Goal: Transaction & Acquisition: Purchase product/service

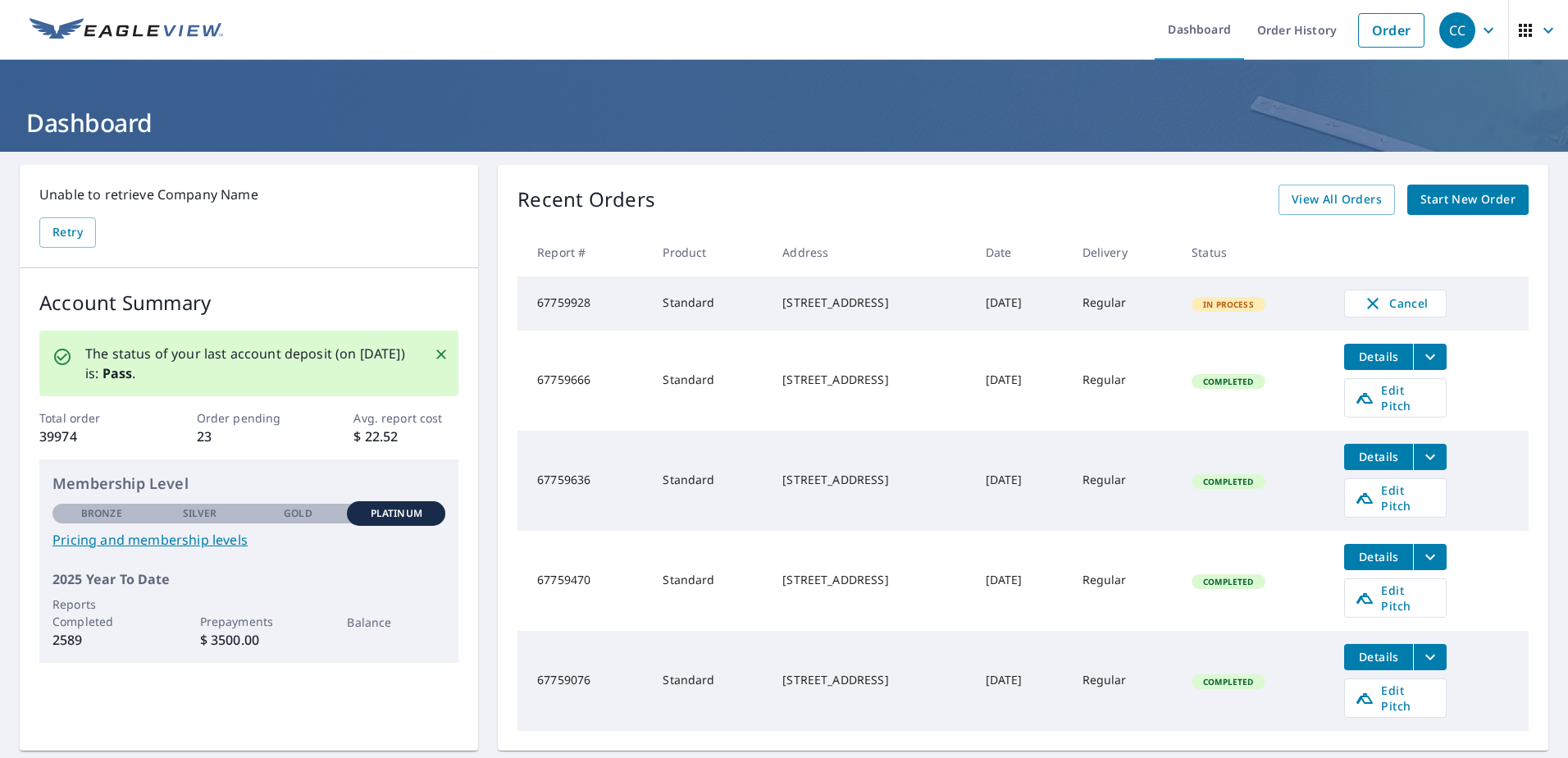
click at [1435, 189] on link "Start New Order" at bounding box center [1468, 199] width 121 height 30
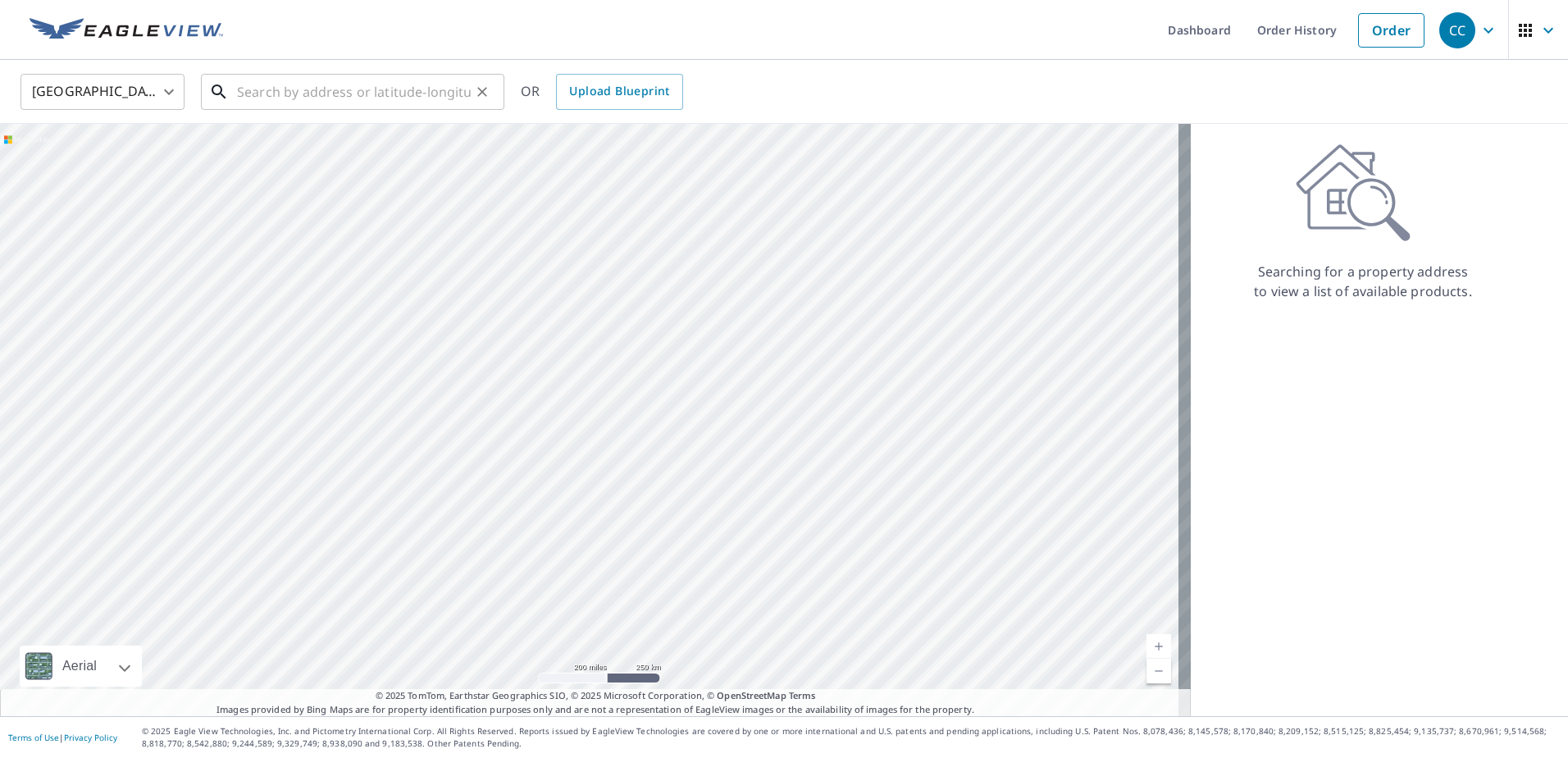
click at [354, 98] on input "text" at bounding box center [354, 91] width 234 height 46
paste input "[STREET_ADDRESS]"
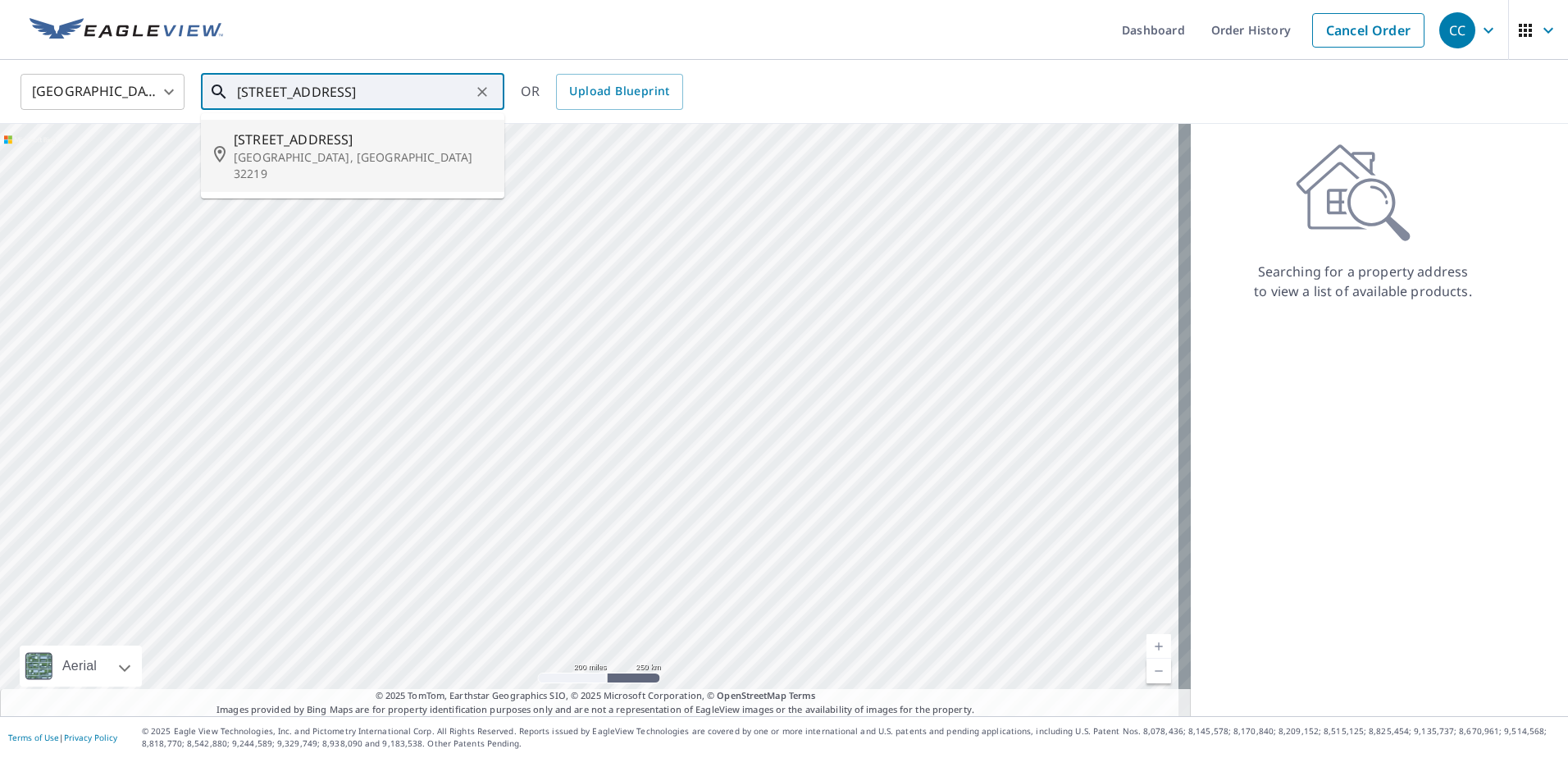
click at [303, 142] on span "[STREET_ADDRESS]" at bounding box center [362, 139] width 258 height 20
type input "[STREET_ADDRESS]"
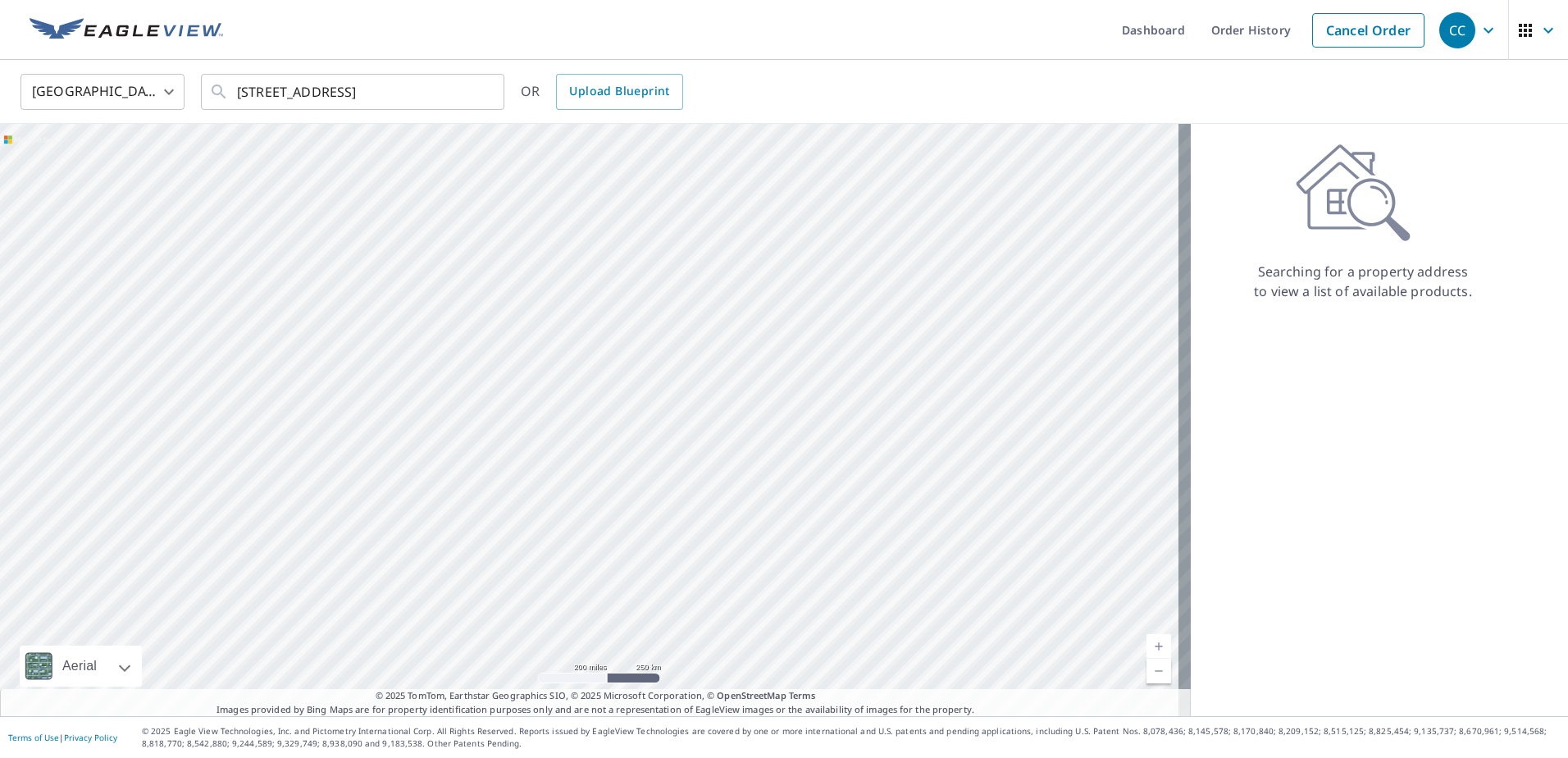
scroll to position [0, 0]
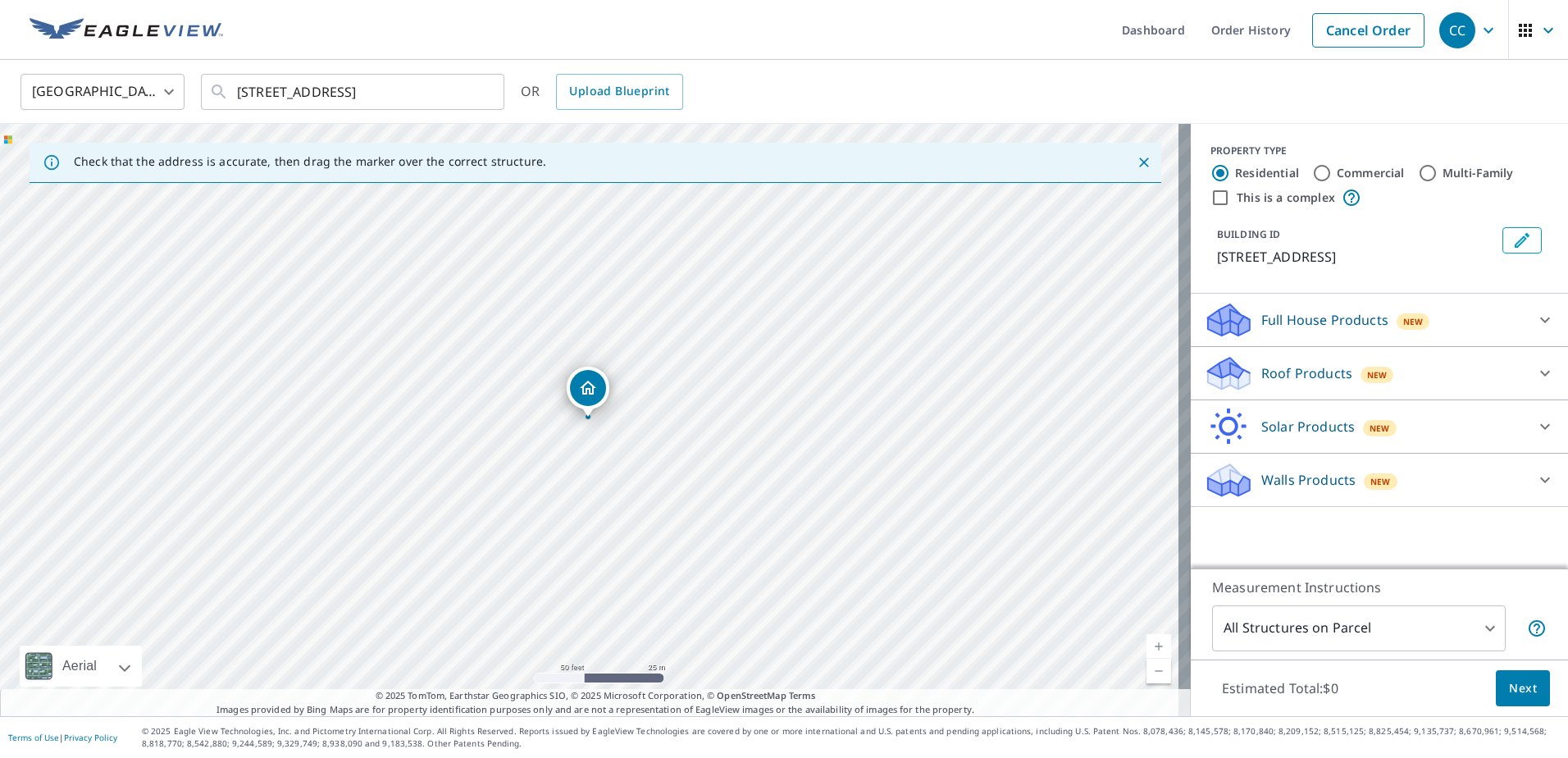
drag, startPoint x: 714, startPoint y: 510, endPoint x: 646, endPoint y: 505, distance: 68.2
click at [646, 505] on div "[STREET_ADDRESS]" at bounding box center [595, 419] width 1191 height 592
drag, startPoint x: 546, startPoint y: 422, endPoint x: 620, endPoint y: 561, distance: 157.5
click at [620, 561] on div "[STREET_ADDRESS]" at bounding box center [595, 419] width 1191 height 592
drag, startPoint x: 755, startPoint y: 520, endPoint x: 779, endPoint y: 465, distance: 60.0
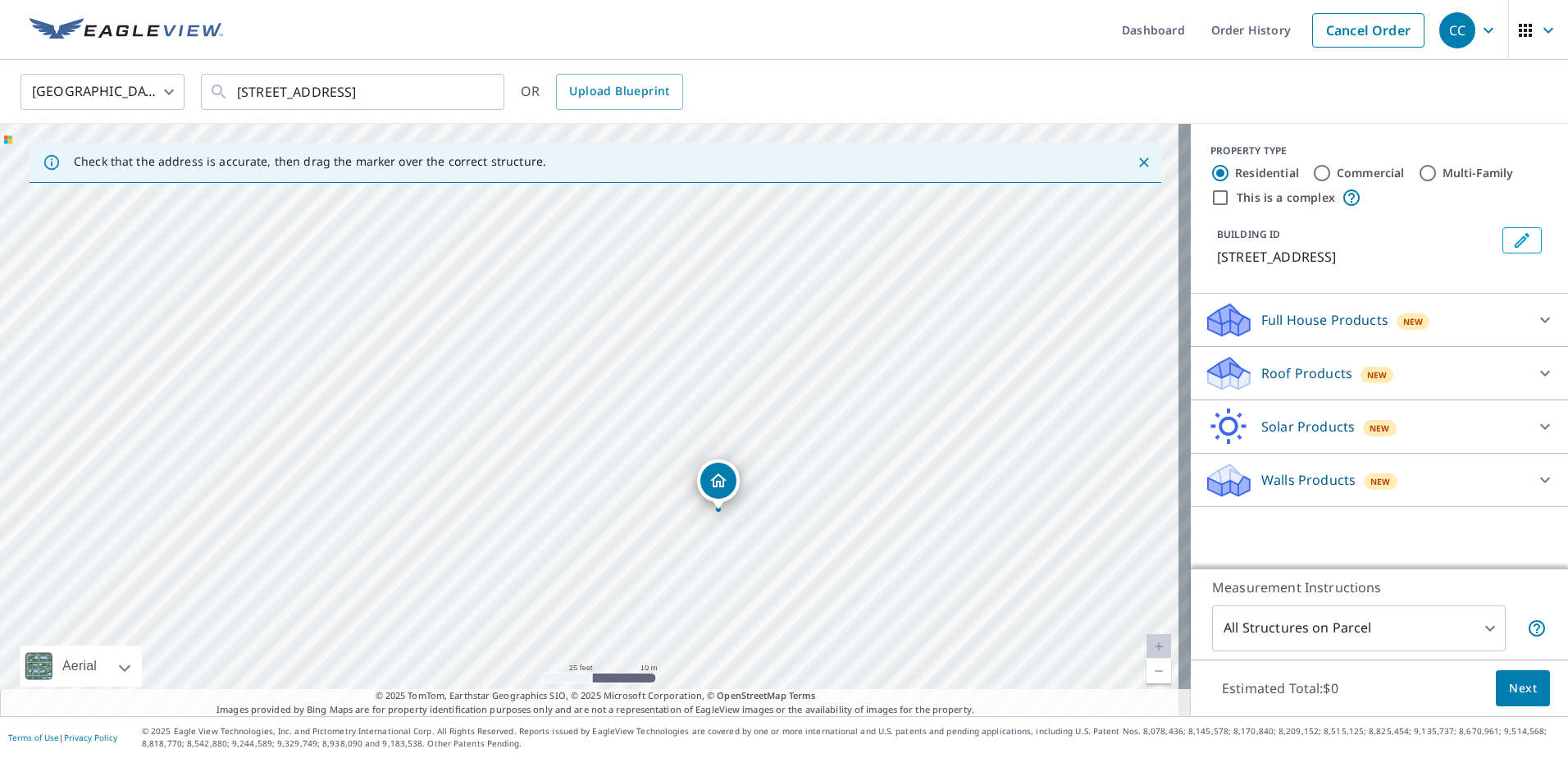
click at [779, 466] on div "[STREET_ADDRESS]" at bounding box center [595, 419] width 1191 height 592
click at [1276, 380] on p "Roof Products" at bounding box center [1307, 373] width 91 height 20
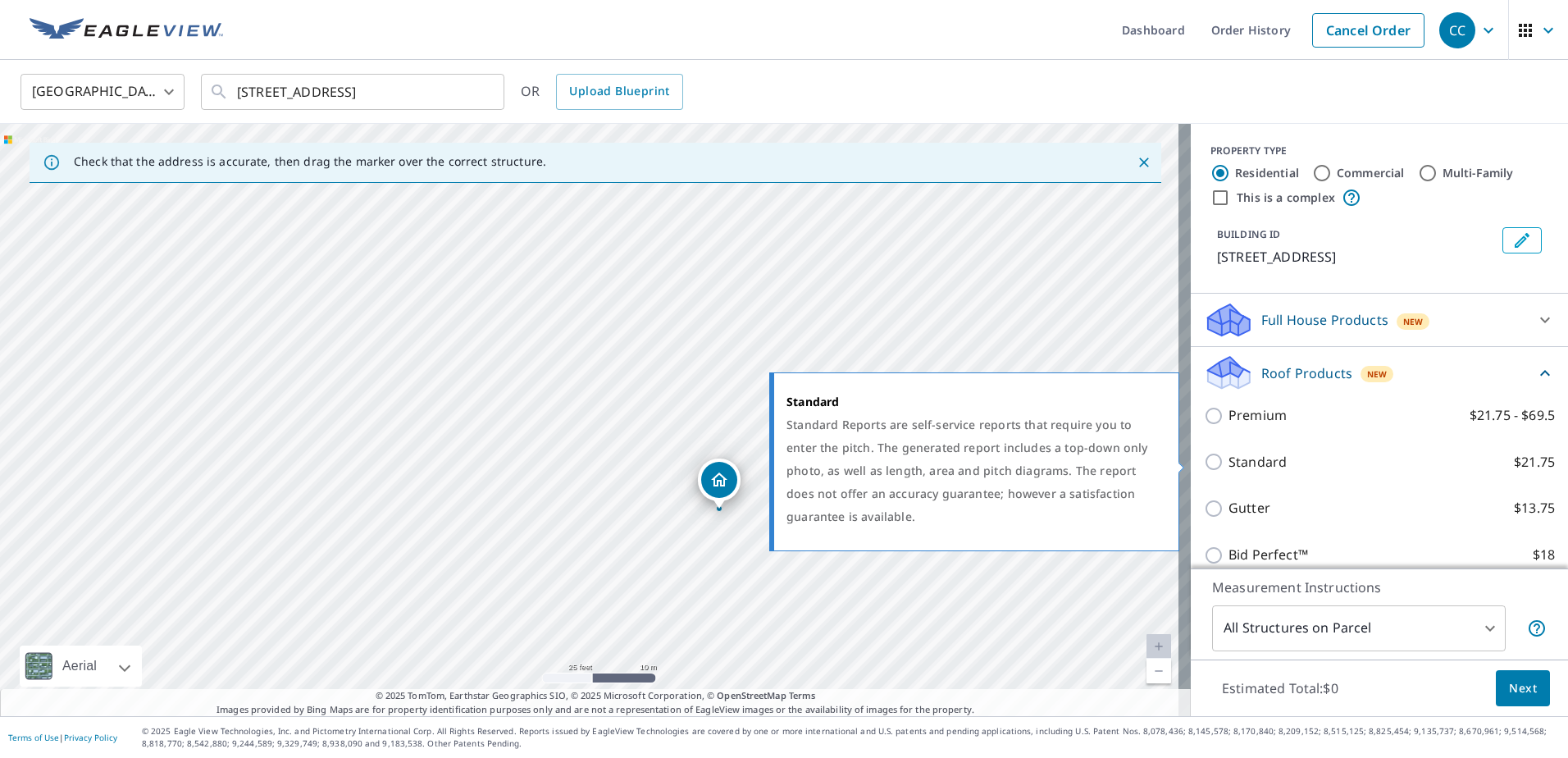
click at [1204, 462] on input "Standard $21.75" at bounding box center [1215, 461] width 24 height 20
checkbox input "true"
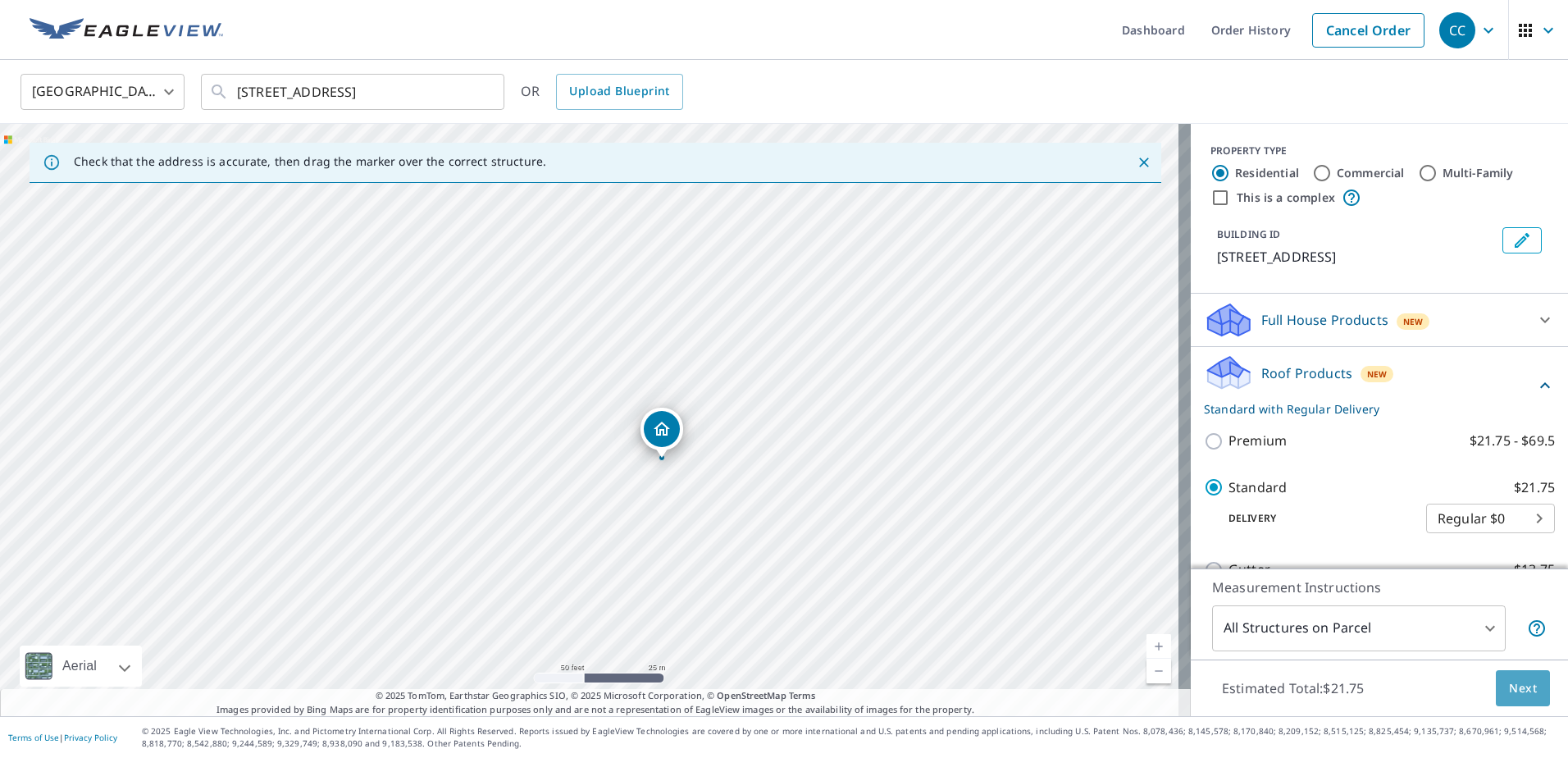
click at [1515, 687] on span "Next" at bounding box center [1522, 687] width 27 height 21
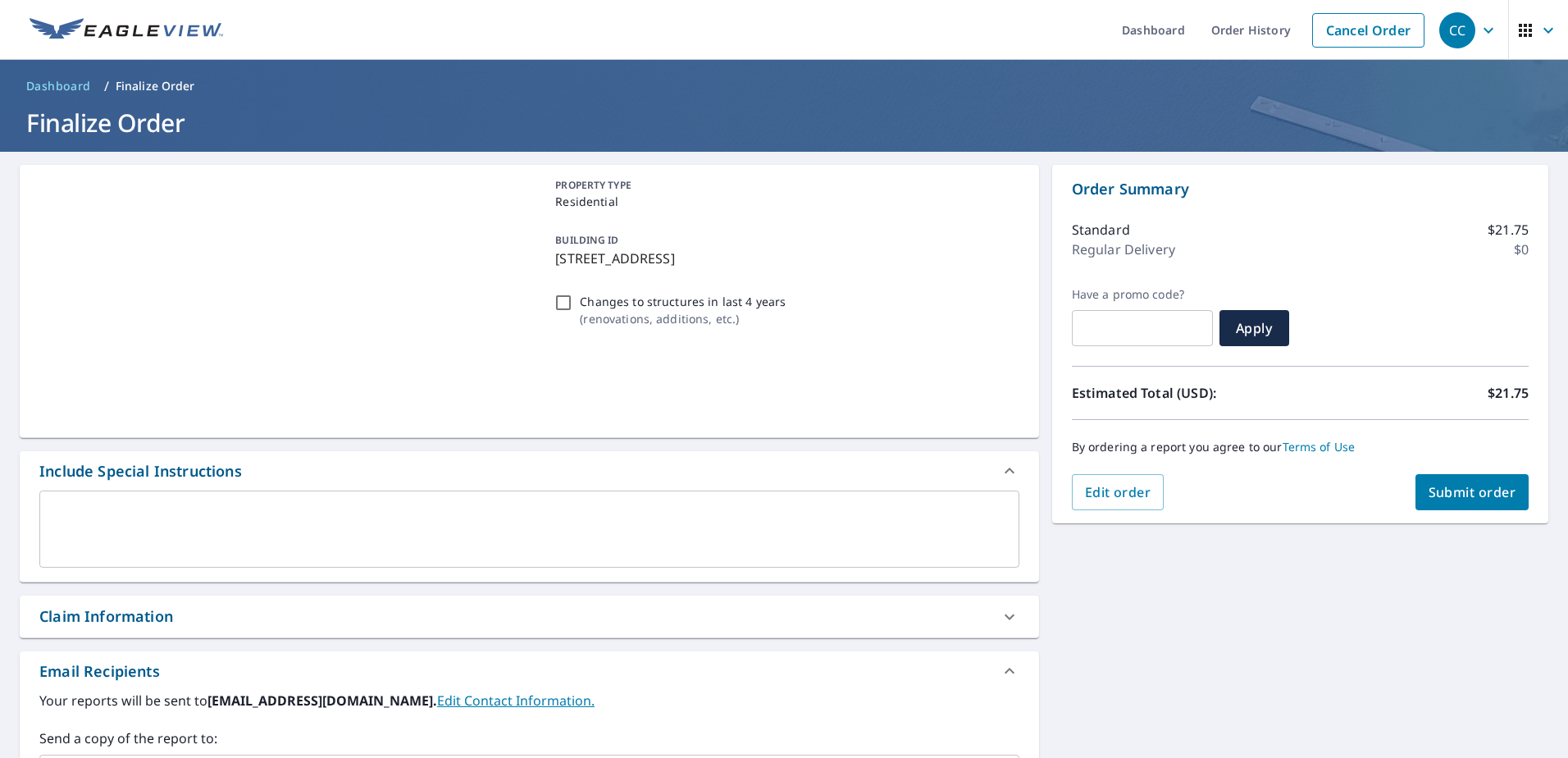
click at [260, 607] on div "Claim Information" at bounding box center [514, 616] width 950 height 23
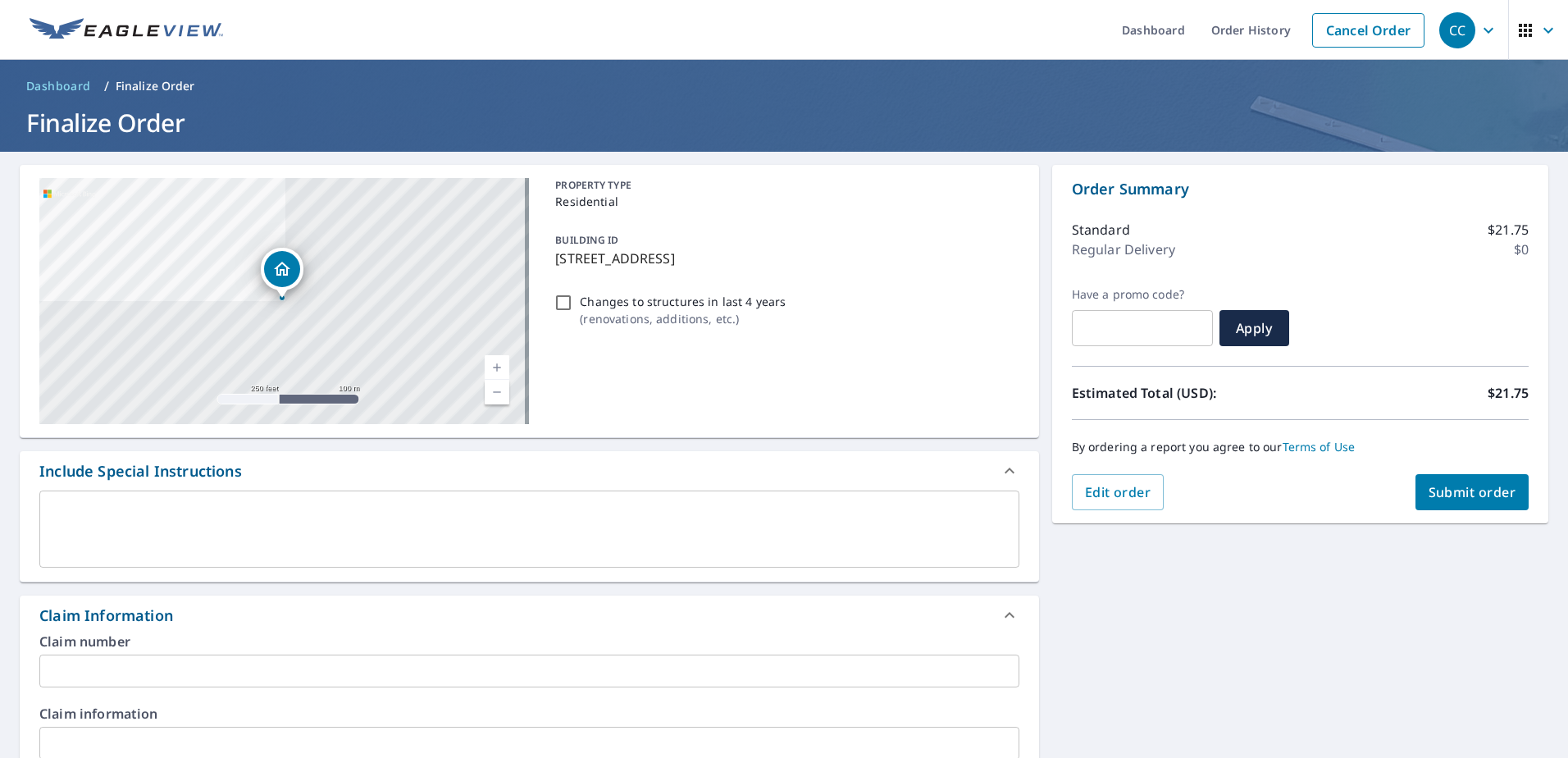
click at [130, 670] on input "text" at bounding box center [529, 670] width 979 height 32
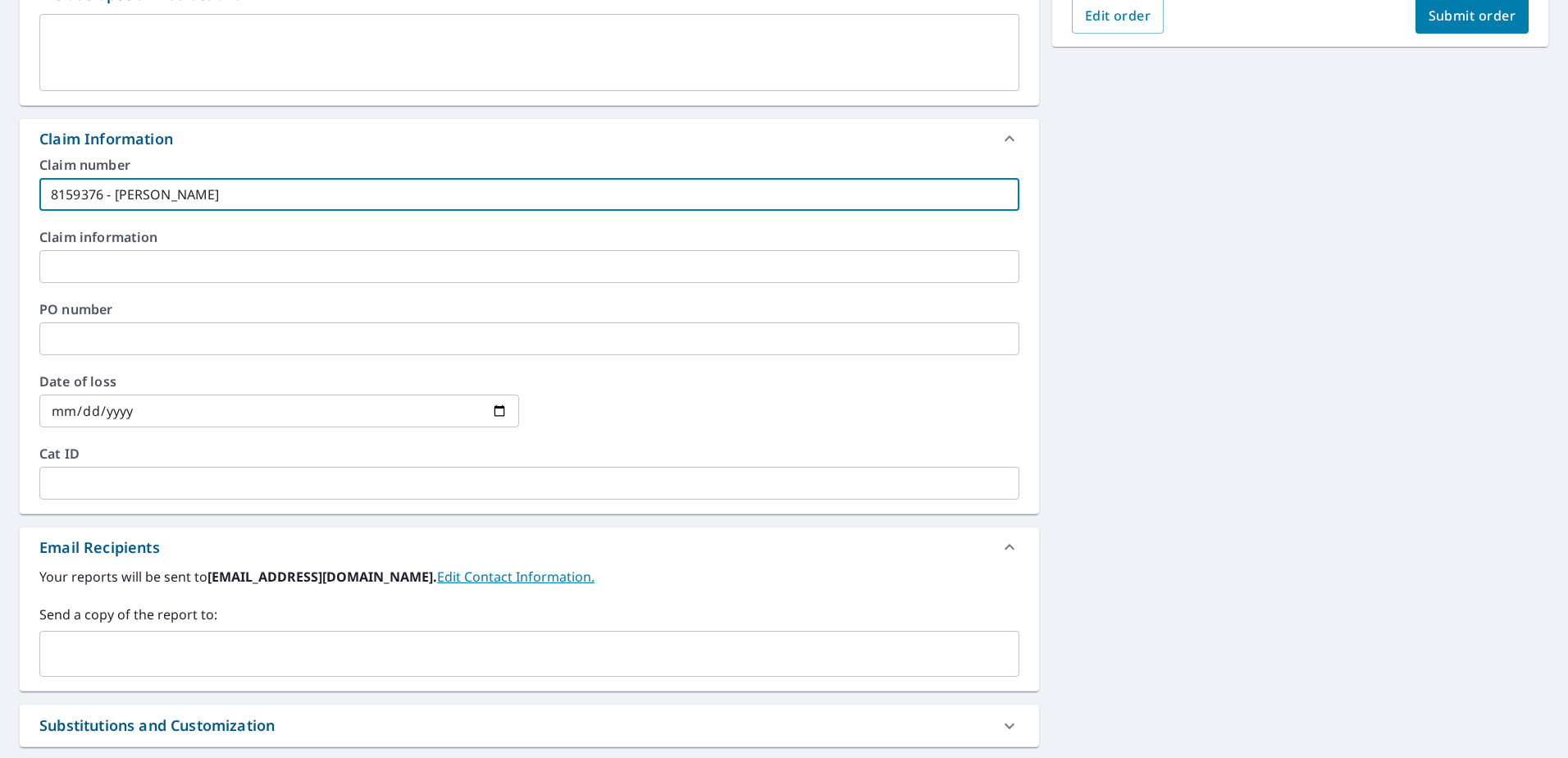
scroll to position [492, 0]
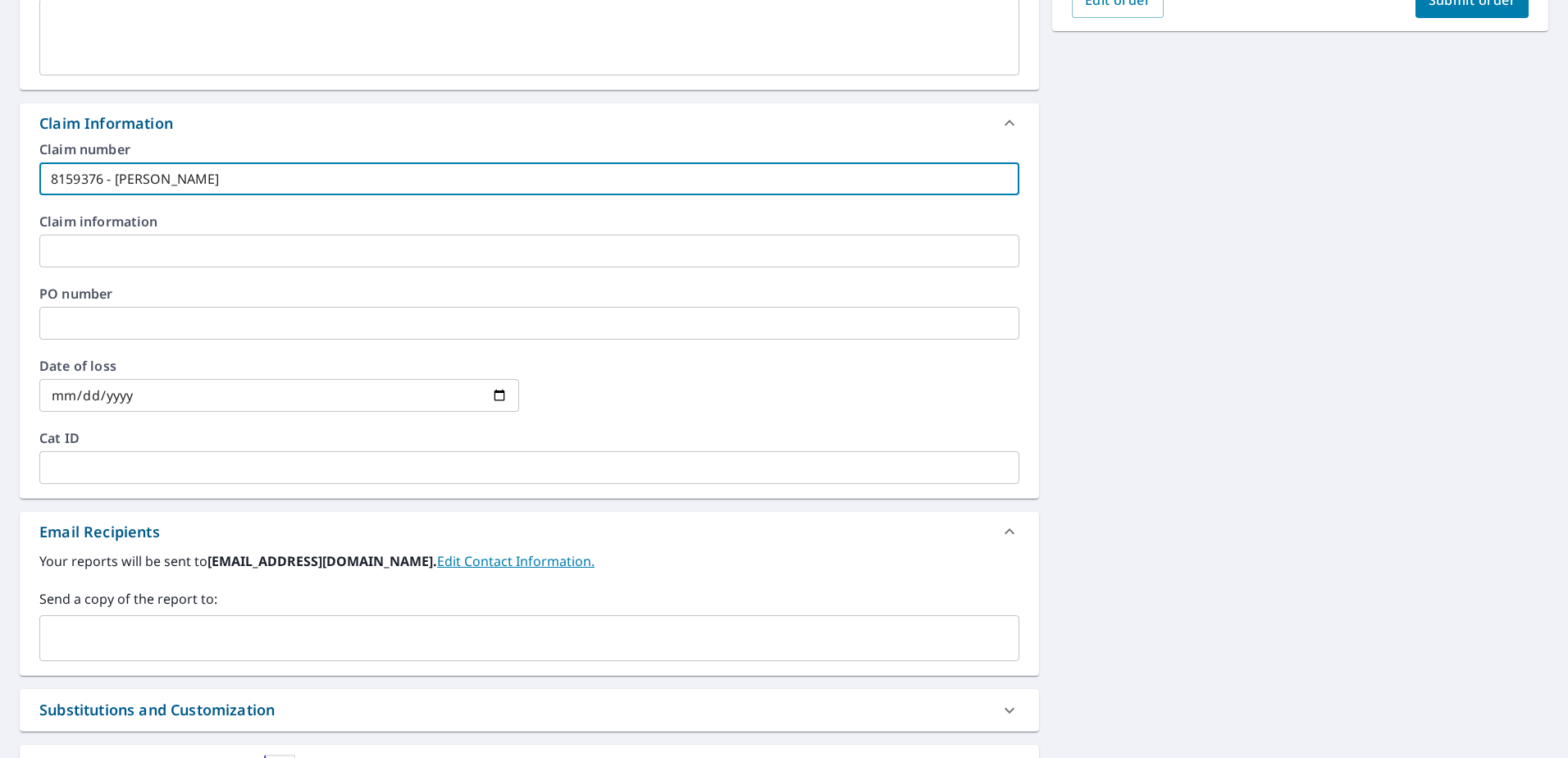
type input "8159376 - [PERSON_NAME]"
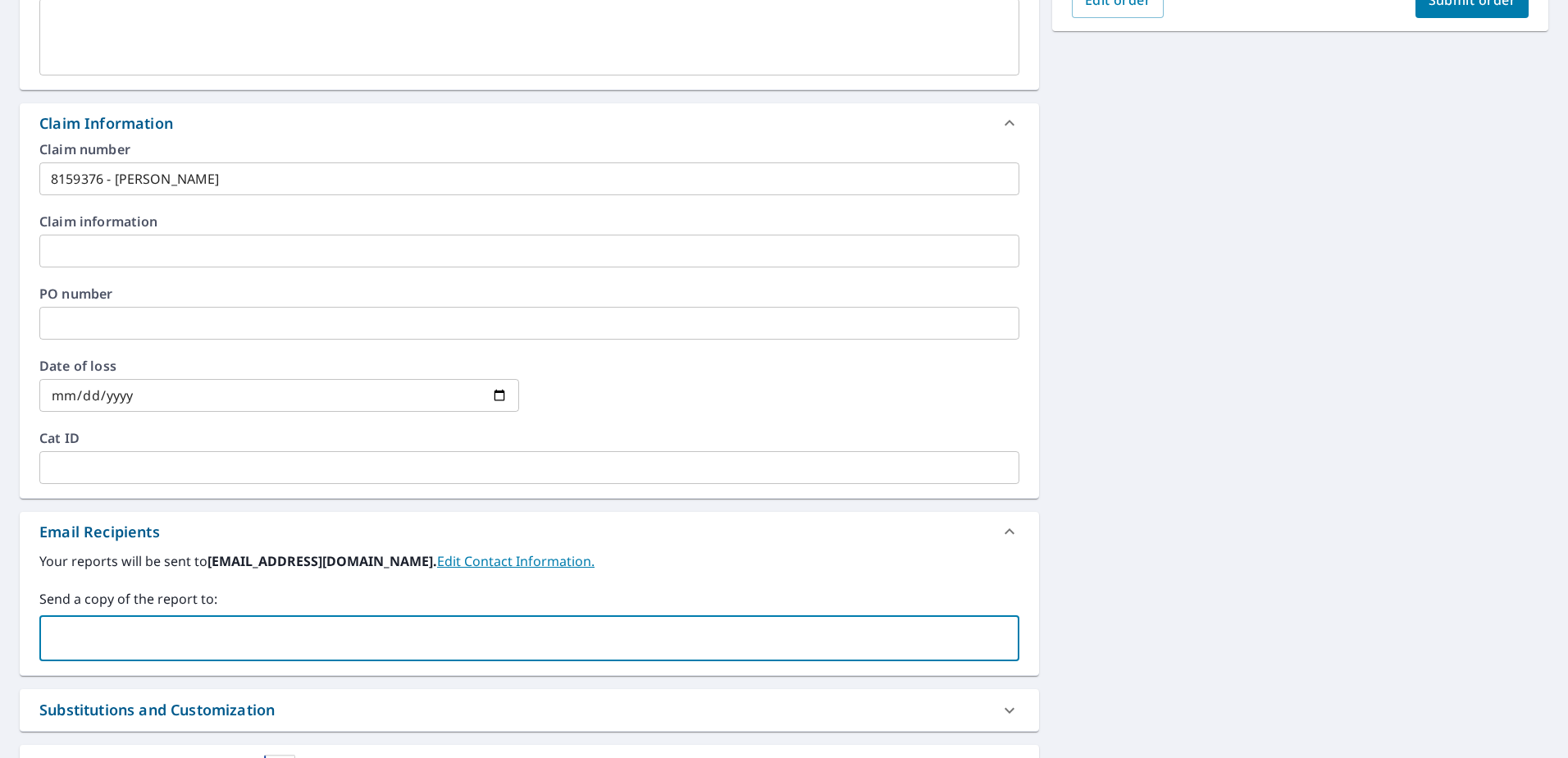
click at [149, 647] on input "text" at bounding box center [517, 638] width 940 height 31
type input "[EMAIL_ADDRESS][DOMAIN_NAME]"
click at [1136, 446] on div "**********" at bounding box center [784, 256] width 1568 height 1191
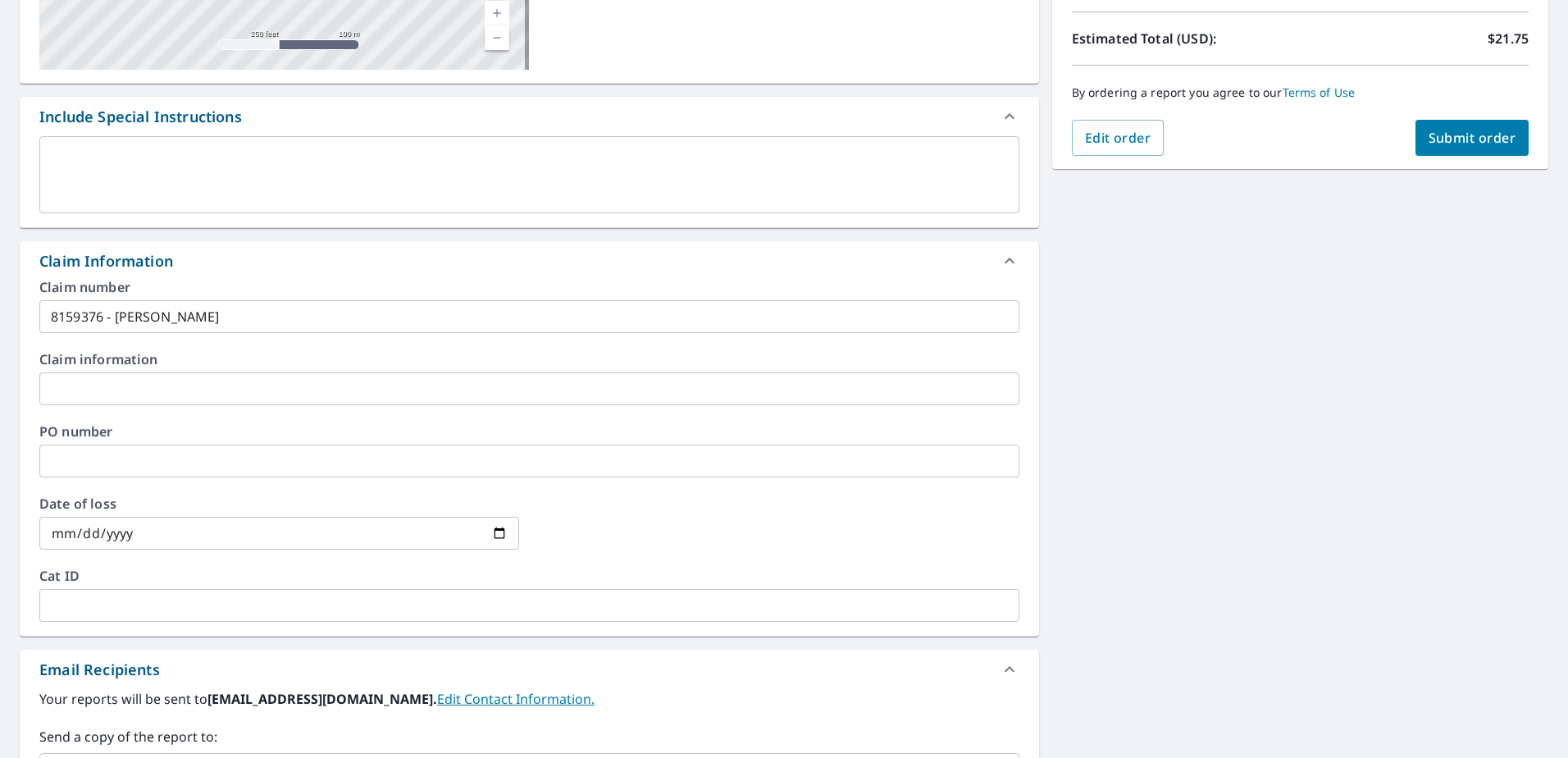
scroll to position [328, 0]
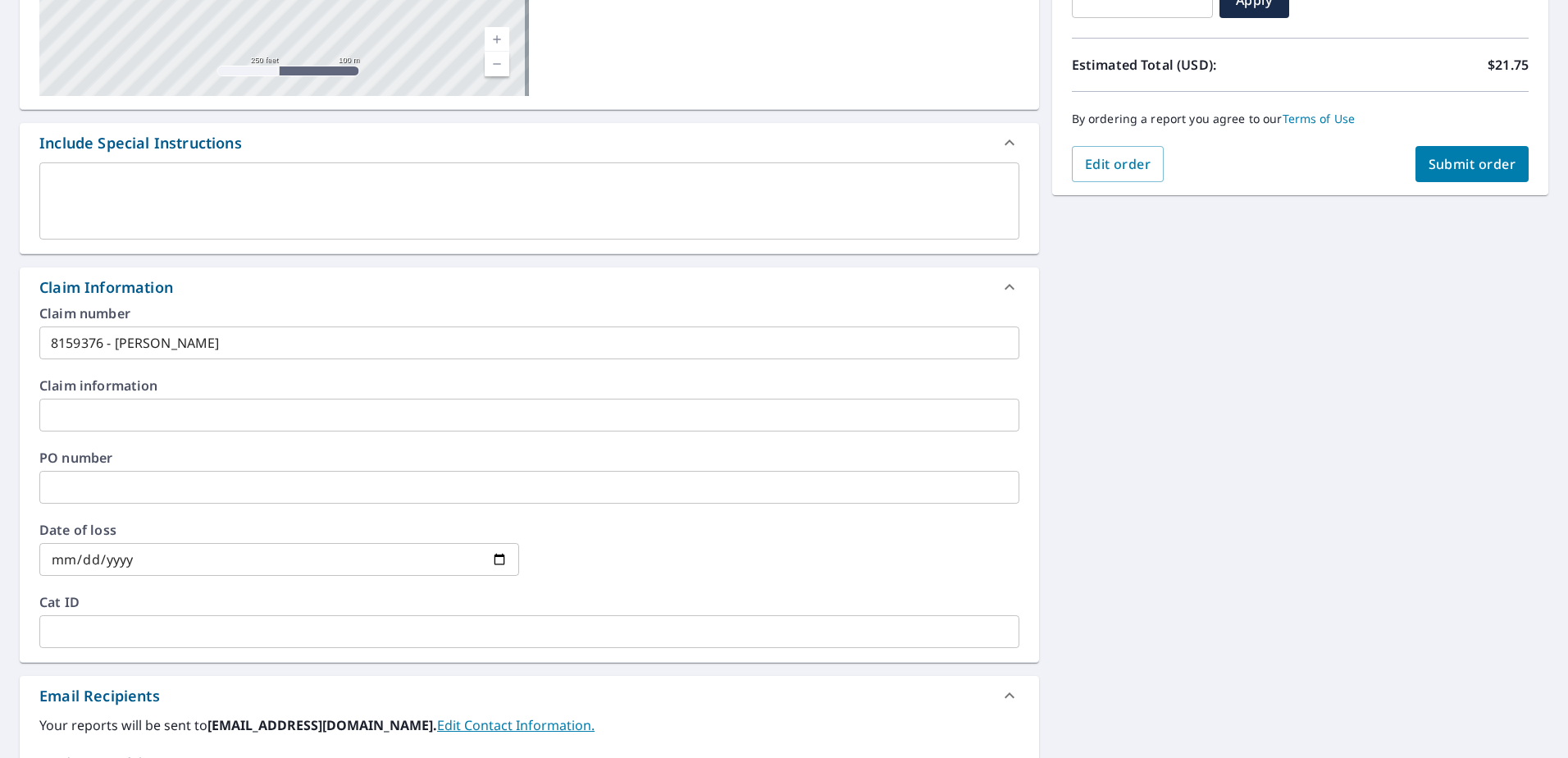
click at [1461, 166] on span "Submit order" at bounding box center [1472, 164] width 88 height 18
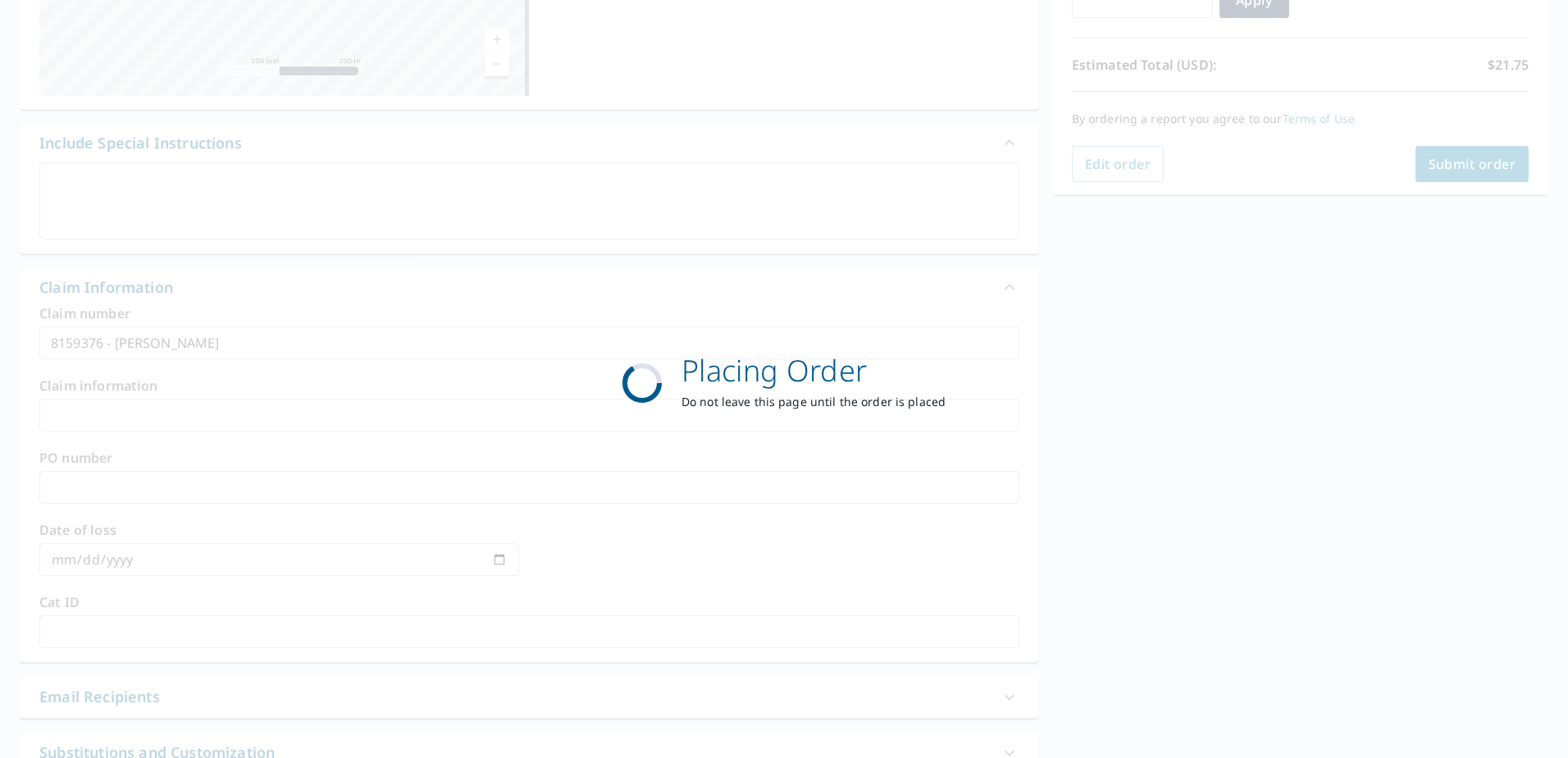
click at [575, 247] on div "Placing Order Do not leave this page until the order is placed" at bounding box center [784, 379] width 1568 height 758
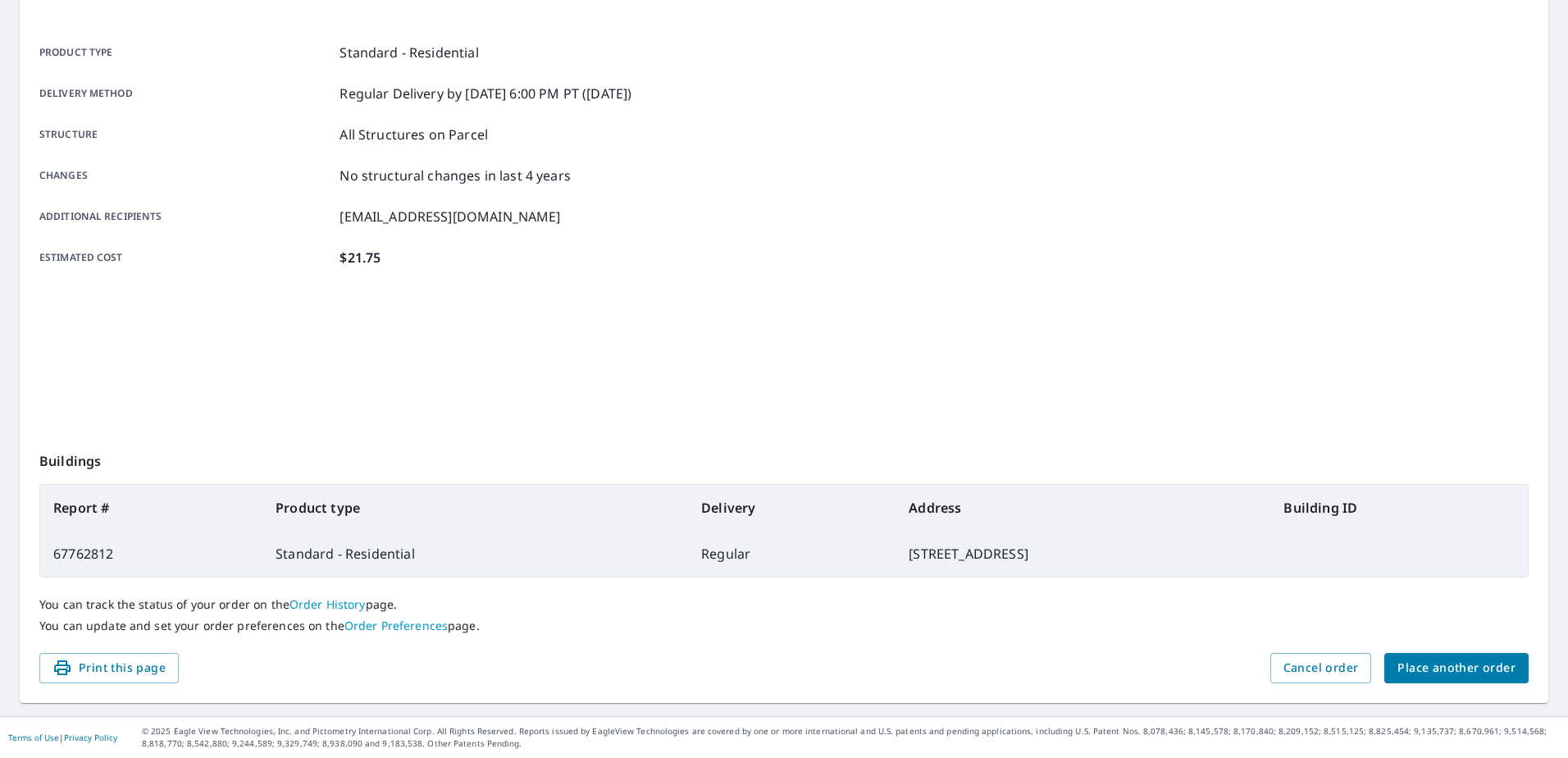
scroll to position [208, 0]
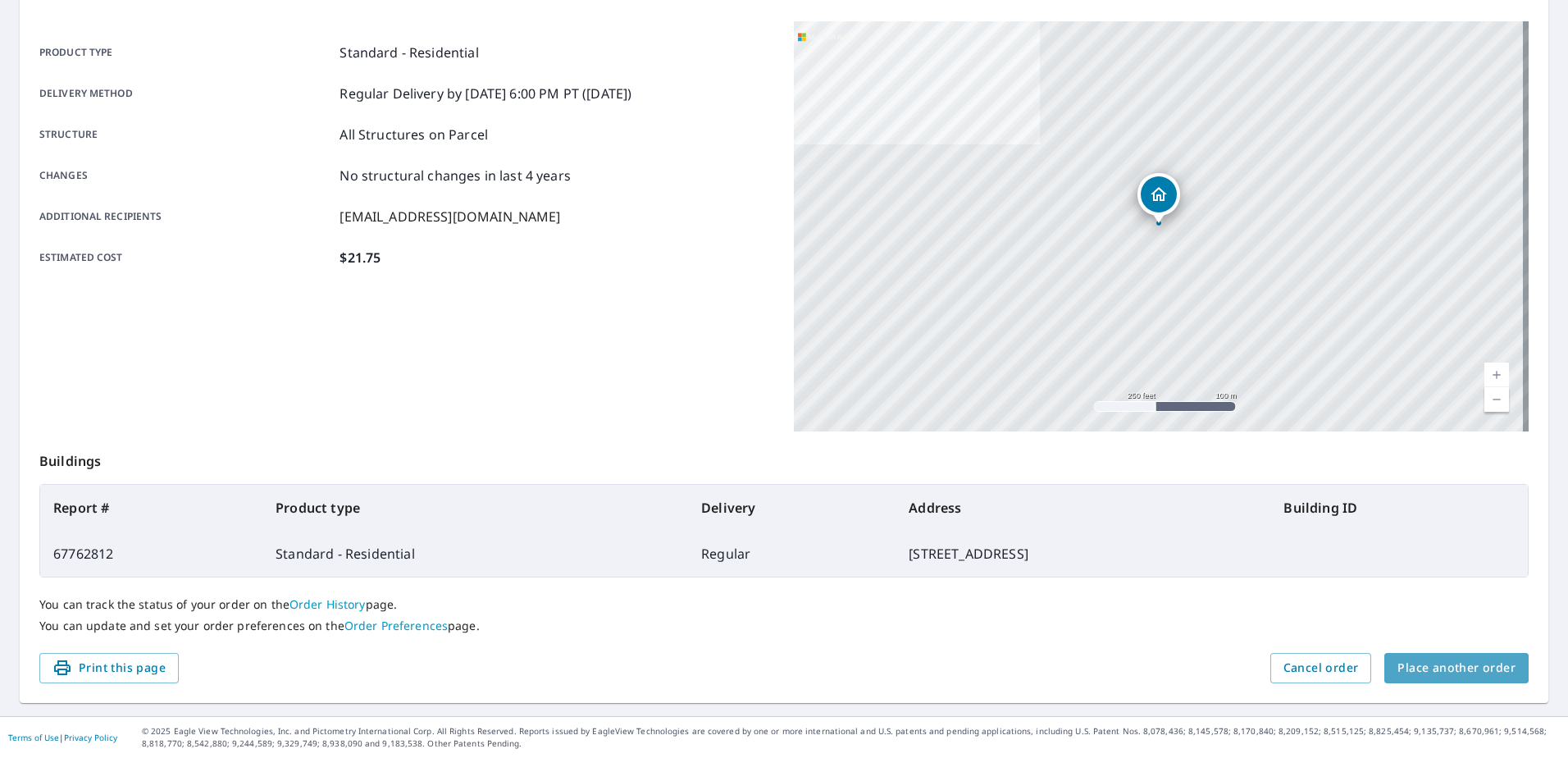
click at [1459, 658] on button "Place another order" at bounding box center [1455, 667] width 144 height 30
